Goal: Find contact information: Find contact information

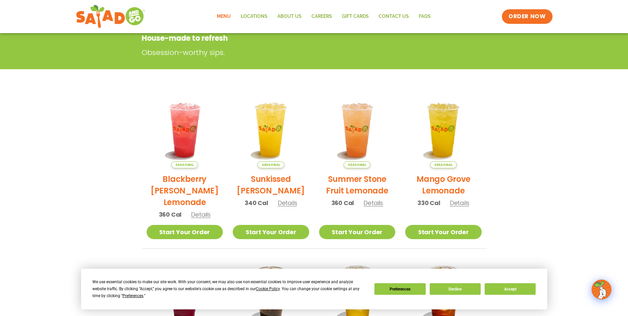
drag, startPoint x: 482, startPoint y: 294, endPoint x: 472, endPoint y: 292, distance: 10.5
click at [478, 293] on div "Preferences Decline Accept" at bounding box center [454, 289] width 161 height 12
click at [472, 292] on button "Decline" at bounding box center [455, 289] width 51 height 12
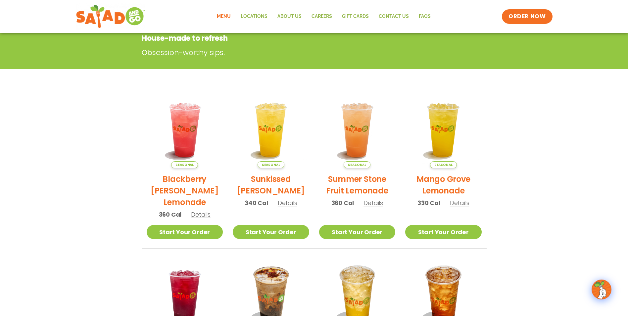
click at [600, 289] on img at bounding box center [601, 289] width 19 height 19
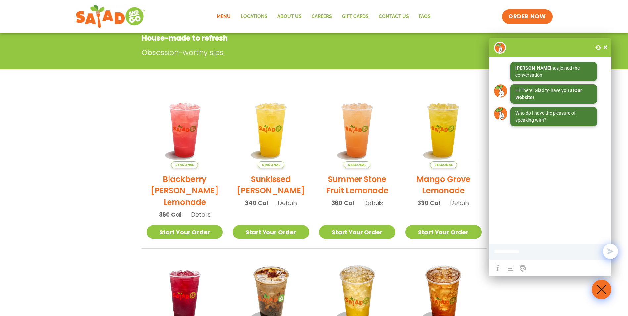
type input "*"
type input "*******"
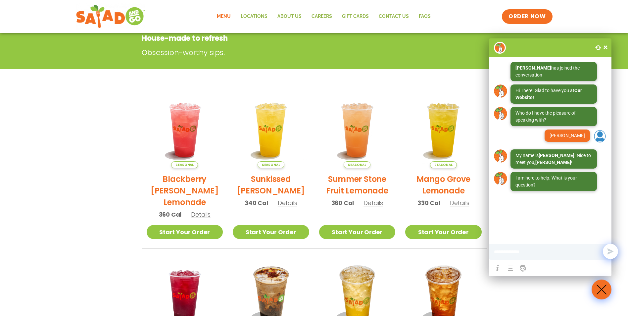
click at [508, 250] on input at bounding box center [539, 251] width 90 height 13
type input "**********"
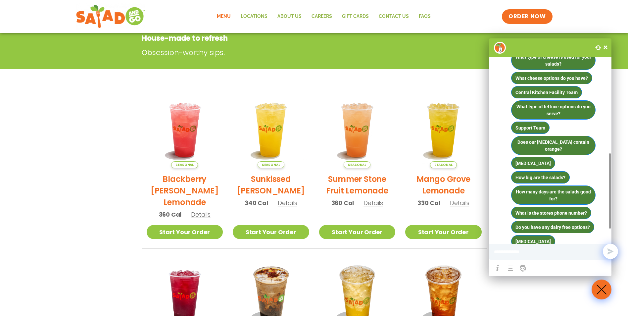
scroll to position [278, 0]
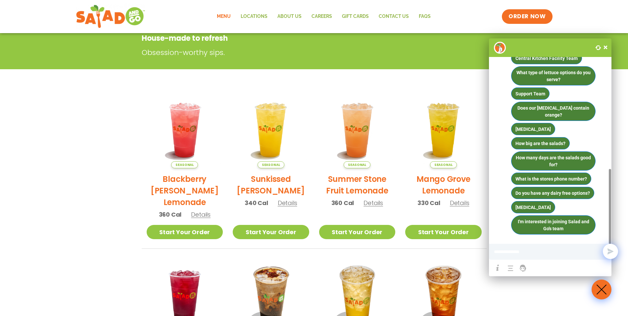
click at [546, 253] on input at bounding box center [539, 251] width 90 height 13
click at [522, 266] on link at bounding box center [523, 267] width 11 height 11
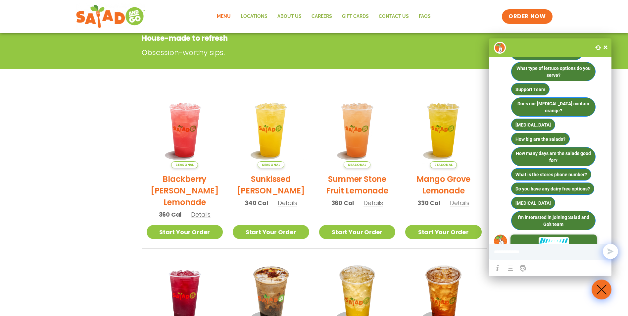
scroll to position [318, 0]
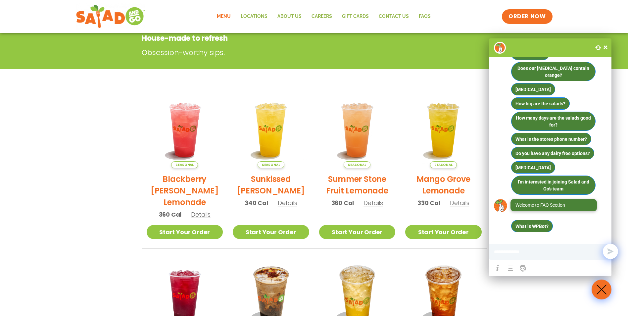
click at [520, 250] on input at bounding box center [539, 251] width 90 height 13
type input "**********"
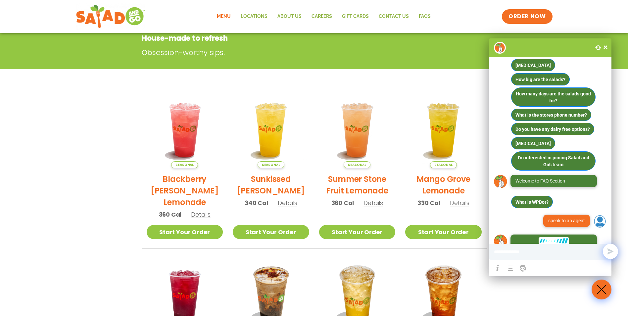
scroll to position [377, 0]
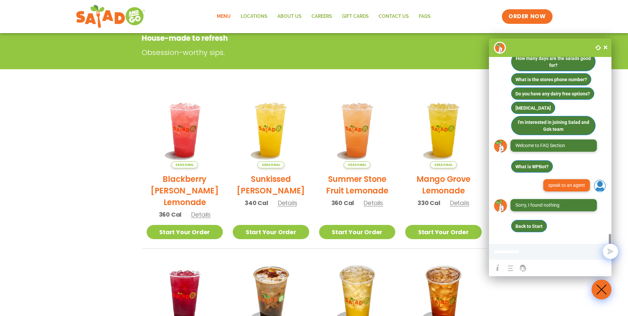
click at [607, 46] on span at bounding box center [605, 47] width 7 height 7
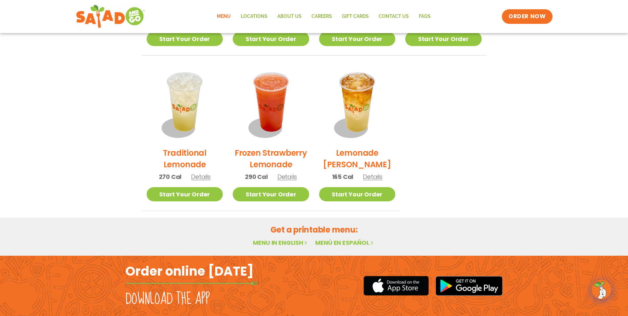
scroll to position [507, 0]
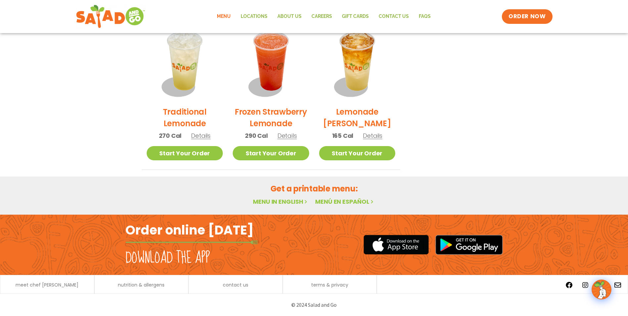
click at [261, 286] on div "contact us" at bounding box center [235, 284] width 87 height 7
click at [241, 285] on span "contact us" at bounding box center [235, 284] width 25 height 5
